Goal: Use online tool/utility

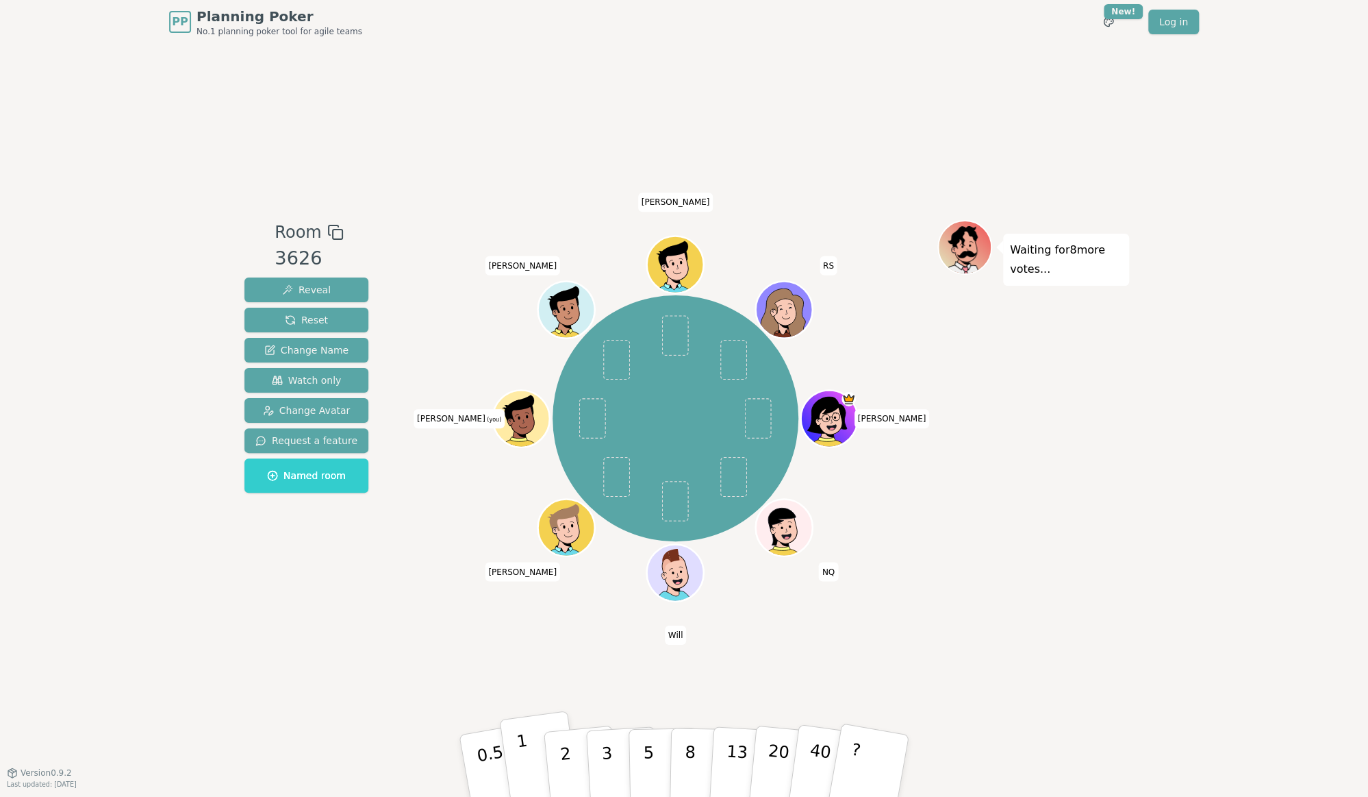
click at [525, 759] on p "1" at bounding box center [526, 767] width 21 height 75
click at [579, 751] on button "2" at bounding box center [581, 766] width 78 height 109
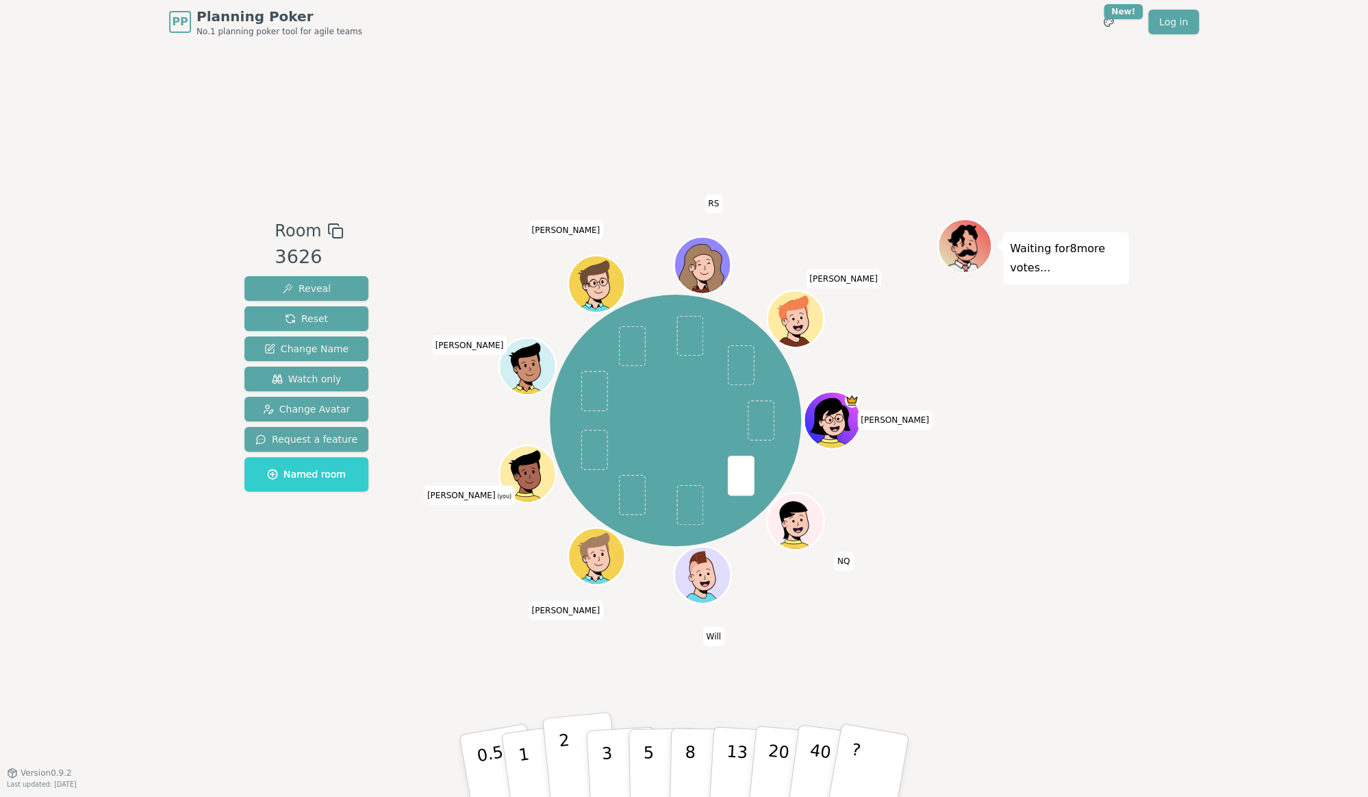
click at [575, 755] on button "2" at bounding box center [581, 766] width 78 height 109
click at [609, 761] on p "3" at bounding box center [608, 766] width 15 height 75
click at [610, 760] on p "3" at bounding box center [608, 766] width 15 height 75
click at [616, 737] on button "3" at bounding box center [623, 765] width 75 height 107
click at [517, 769] on button "1" at bounding box center [540, 765] width 82 height 111
